Goal: Find specific page/section: Find specific page/section

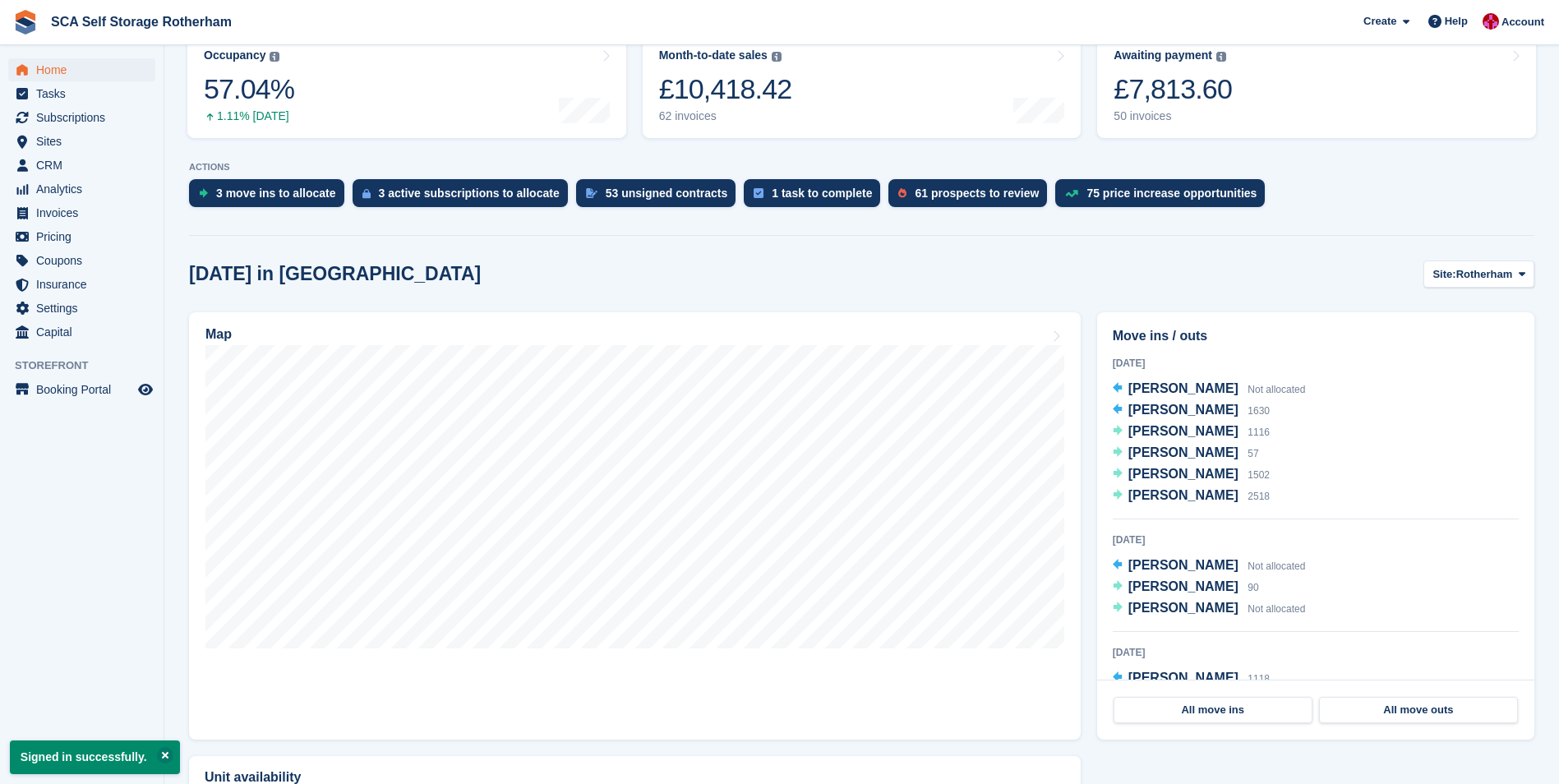
scroll to position [246, 0]
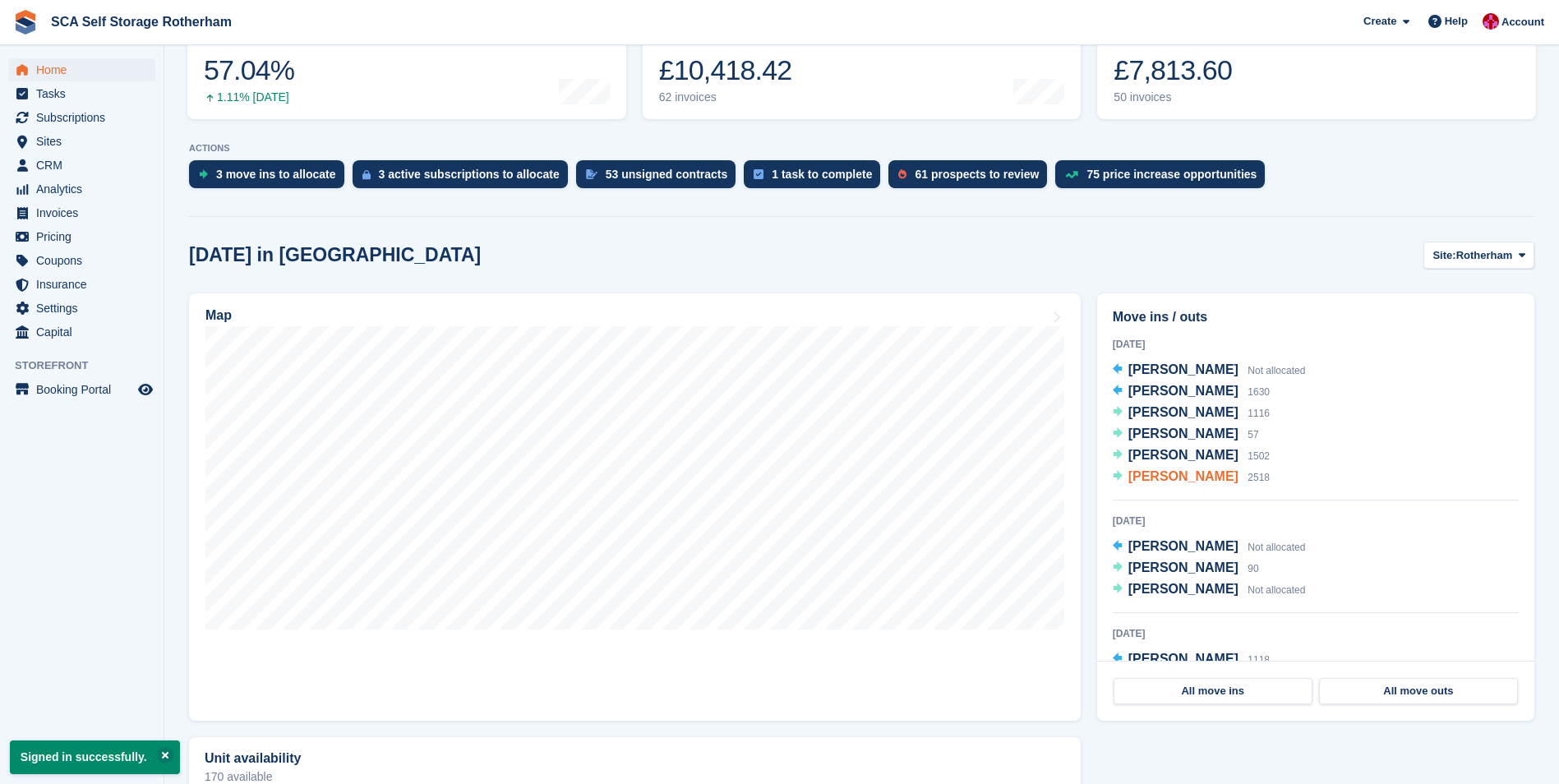
click at [1183, 475] on span "Paula Williams" at bounding box center [1183, 476] width 110 height 14
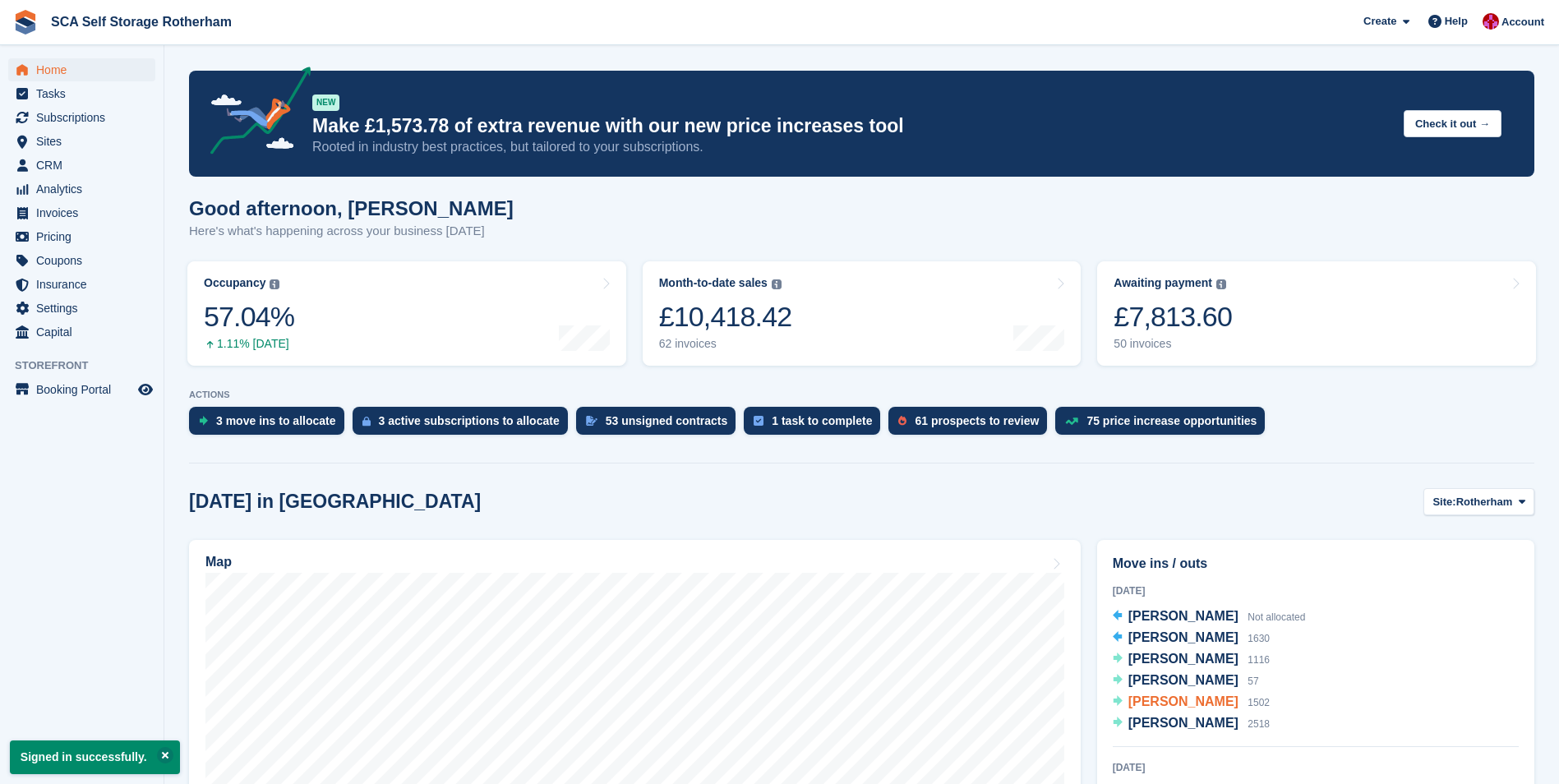
scroll to position [246, 0]
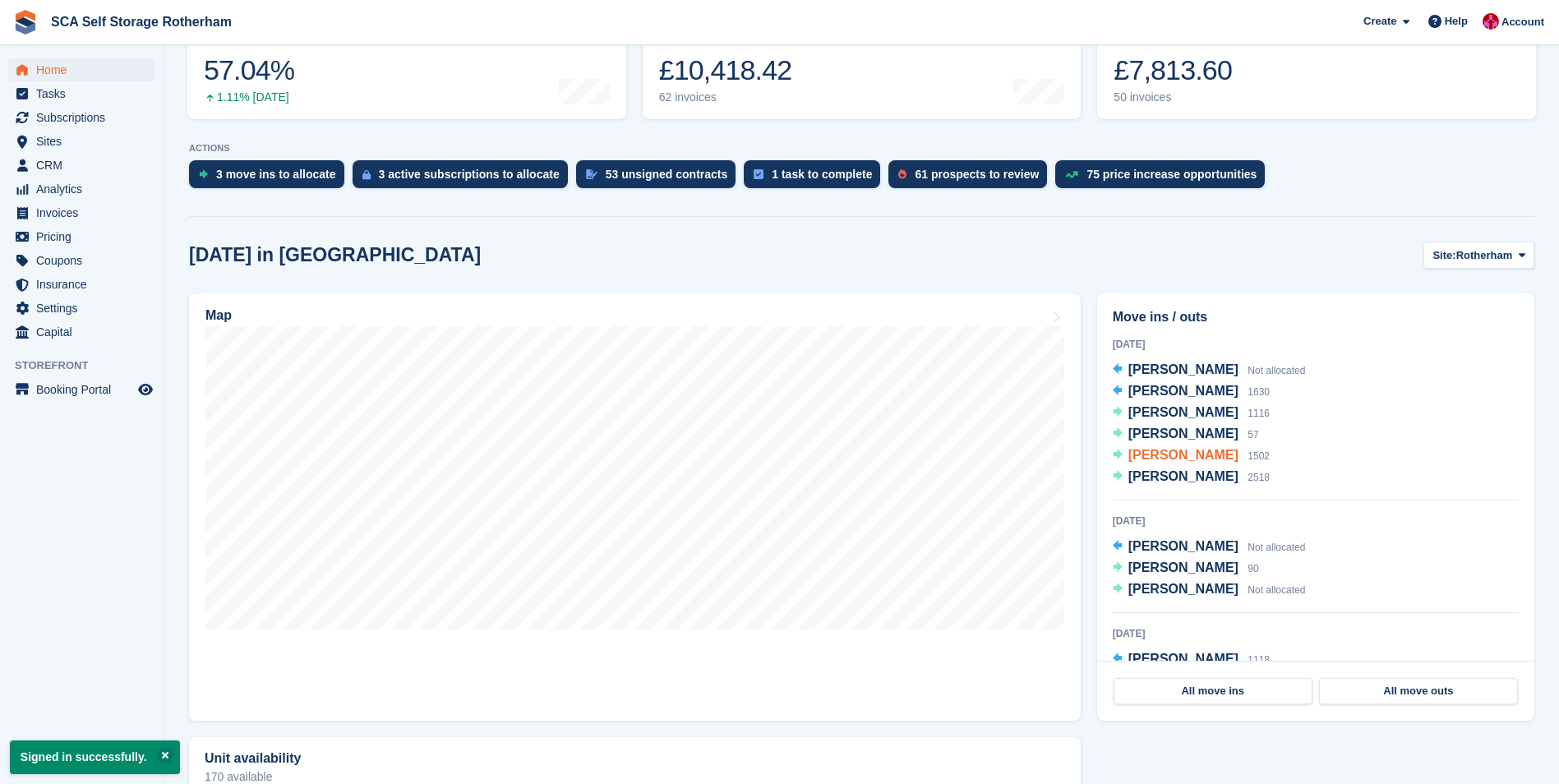
click at [1168, 451] on span "Shannon McNeill" at bounding box center [1183, 454] width 110 height 14
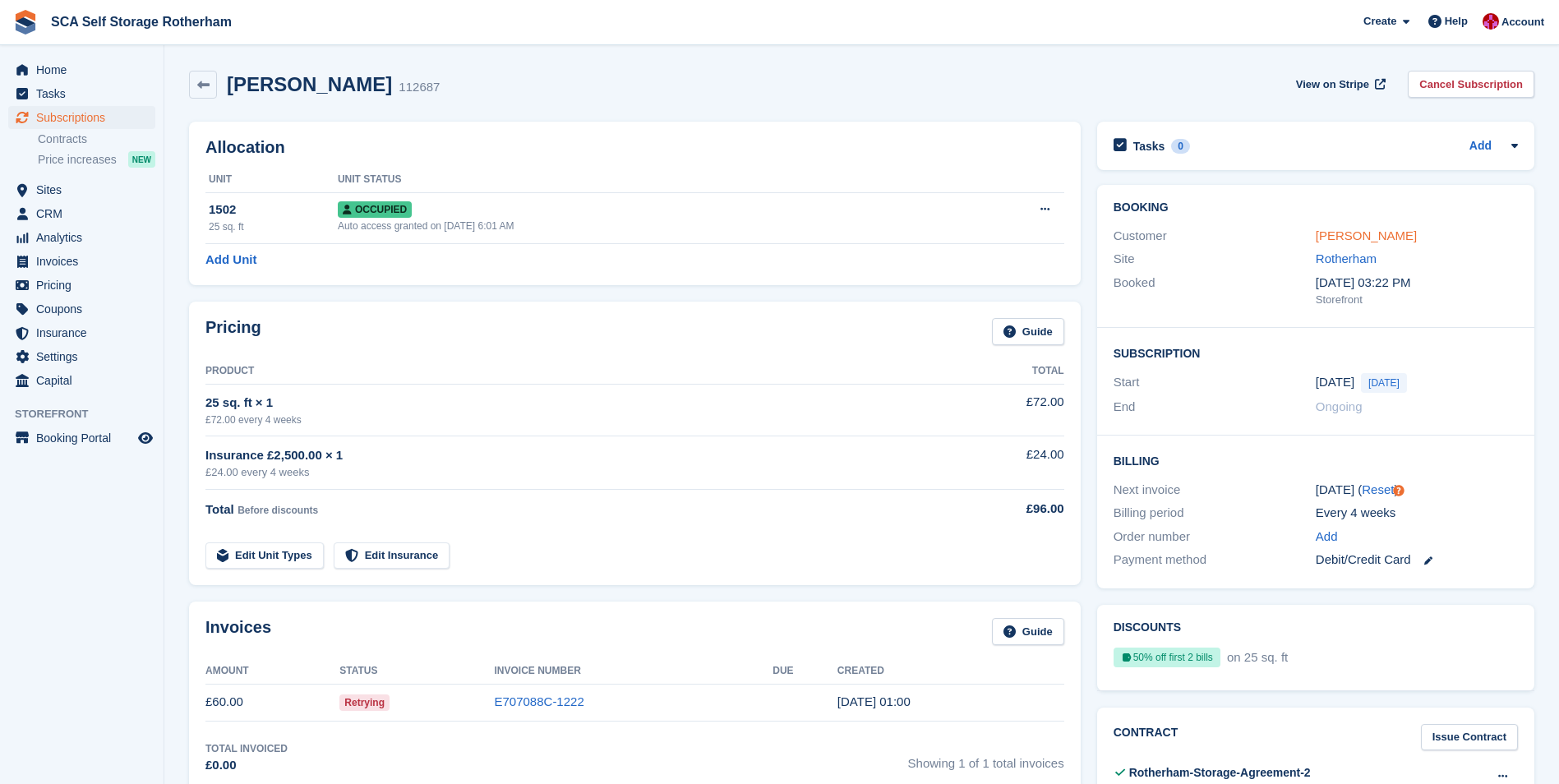
click at [1342, 236] on link "Shannon McNeill" at bounding box center [1366, 236] width 101 height 14
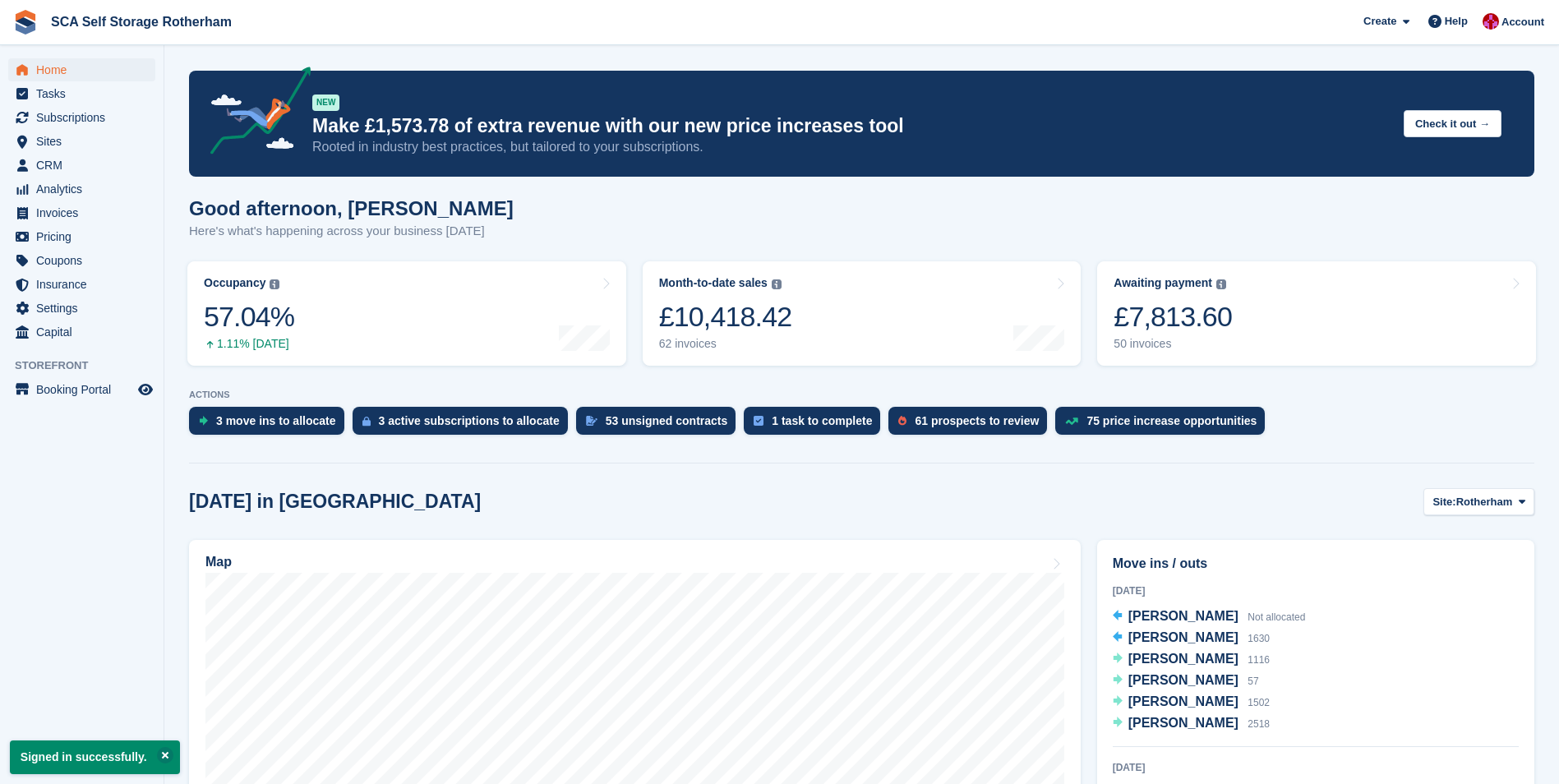
scroll to position [246, 0]
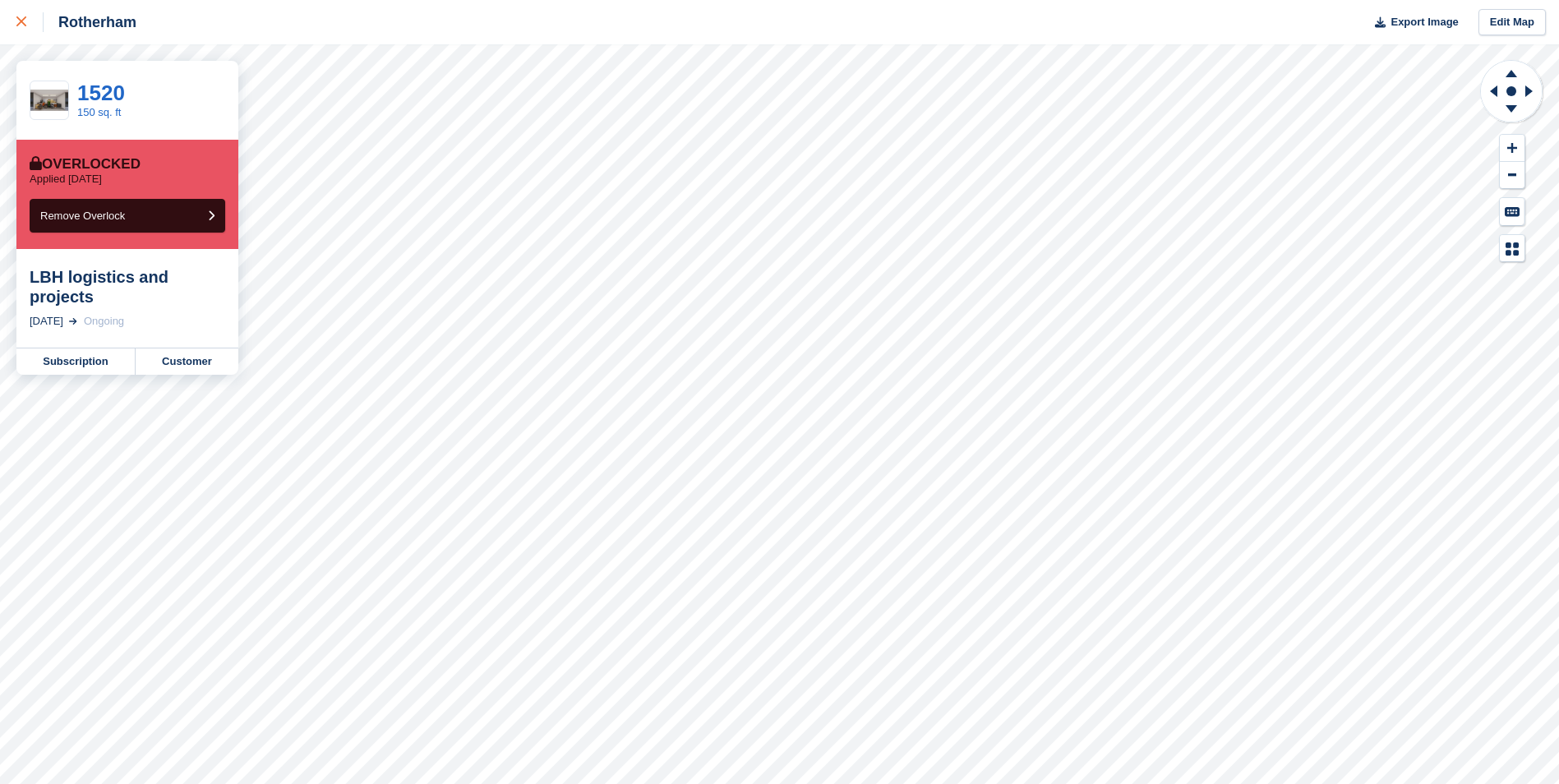
click at [24, 32] on link at bounding box center [22, 22] width 44 height 45
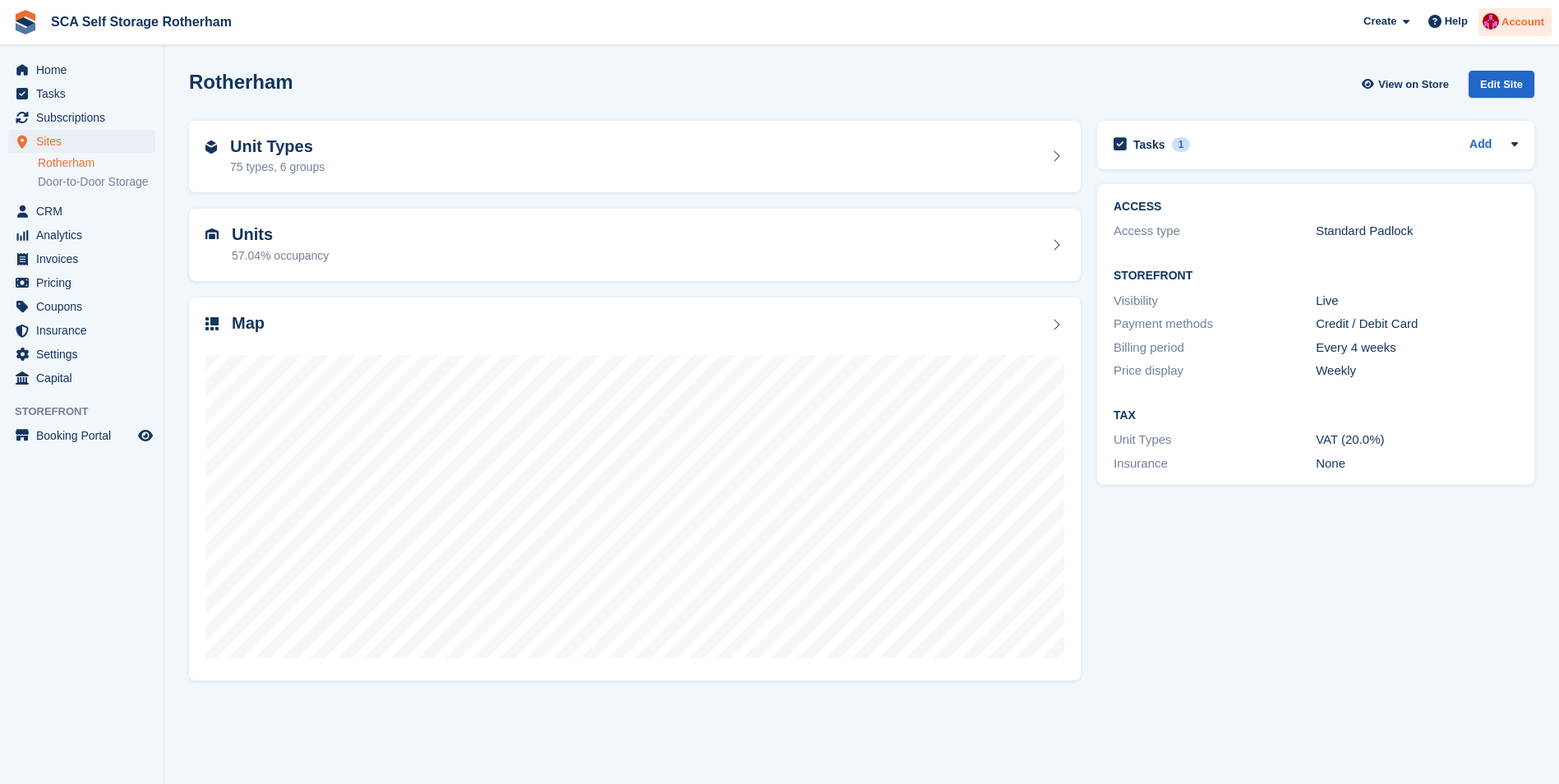
drag, startPoint x: 1534, startPoint y: 25, endPoint x: 1497, endPoint y: 61, distance: 51.6
click at [1533, 25] on span "Account" at bounding box center [1523, 23] width 43 height 17
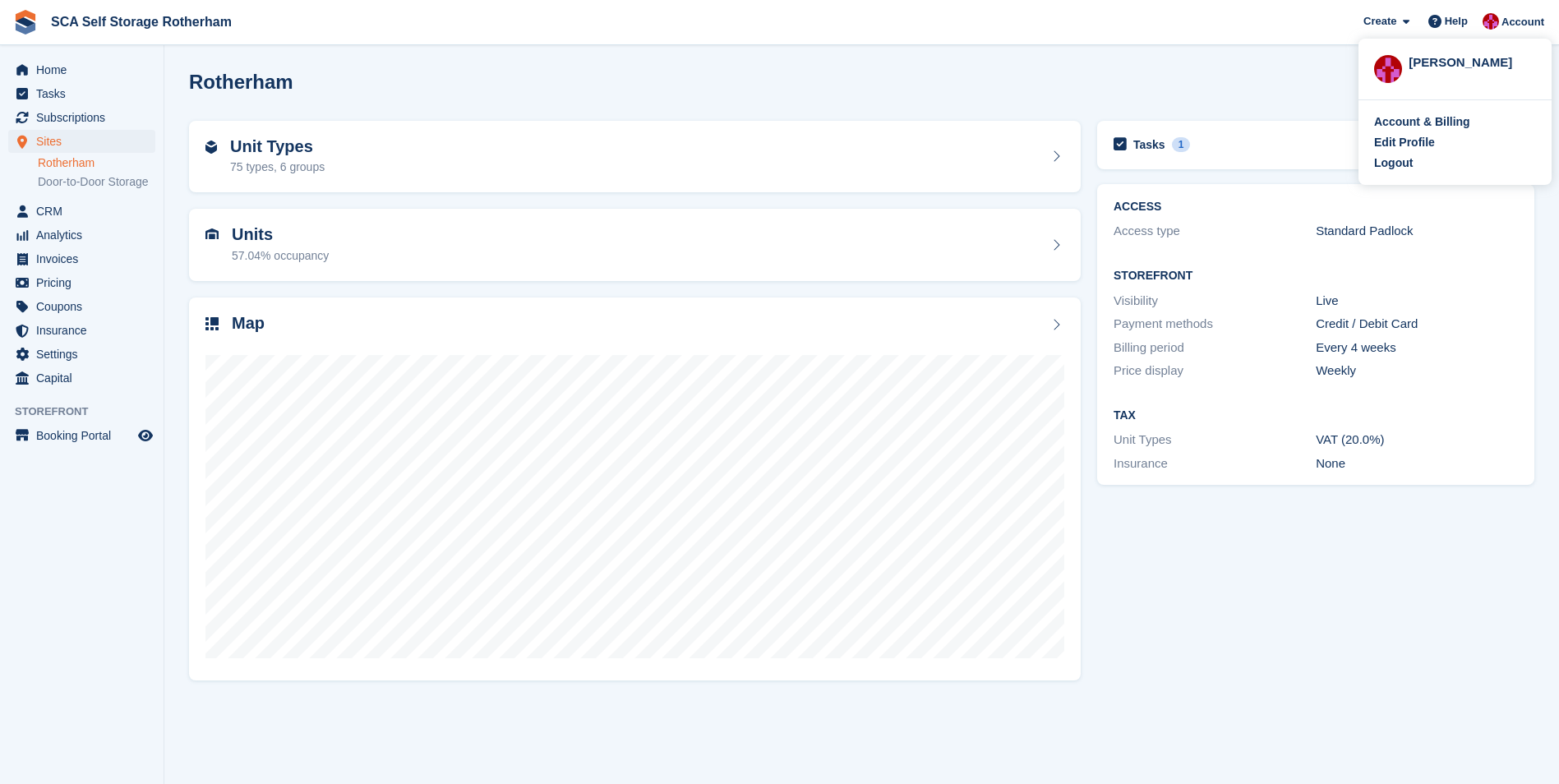
click at [1412, 164] on div "Logout" at bounding box center [1456, 163] width 162 height 18
